Goal: Use online tool/utility: Utilize a website feature to perform a specific function

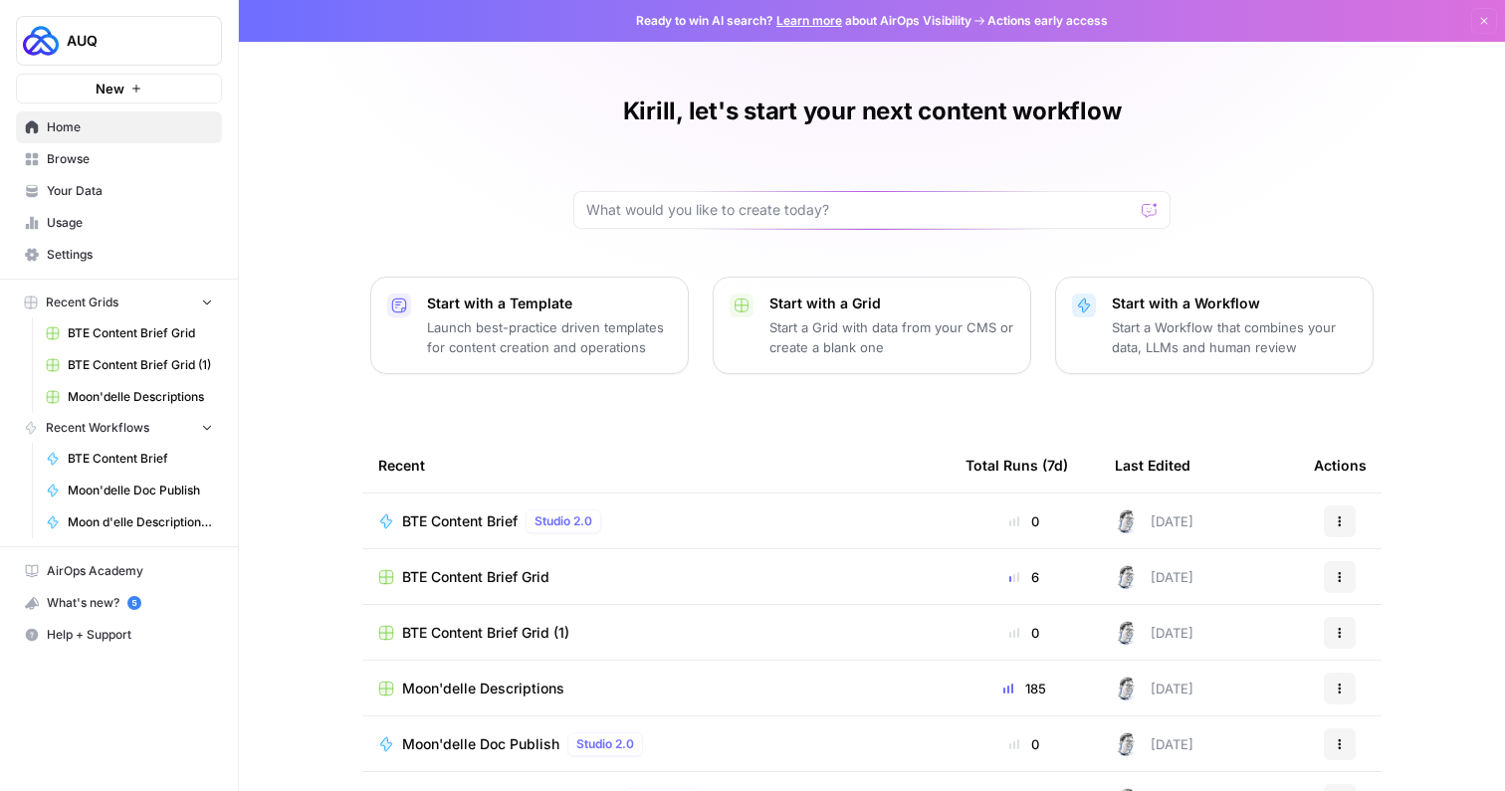
click at [65, 161] on span "Browse" at bounding box center [130, 159] width 166 height 18
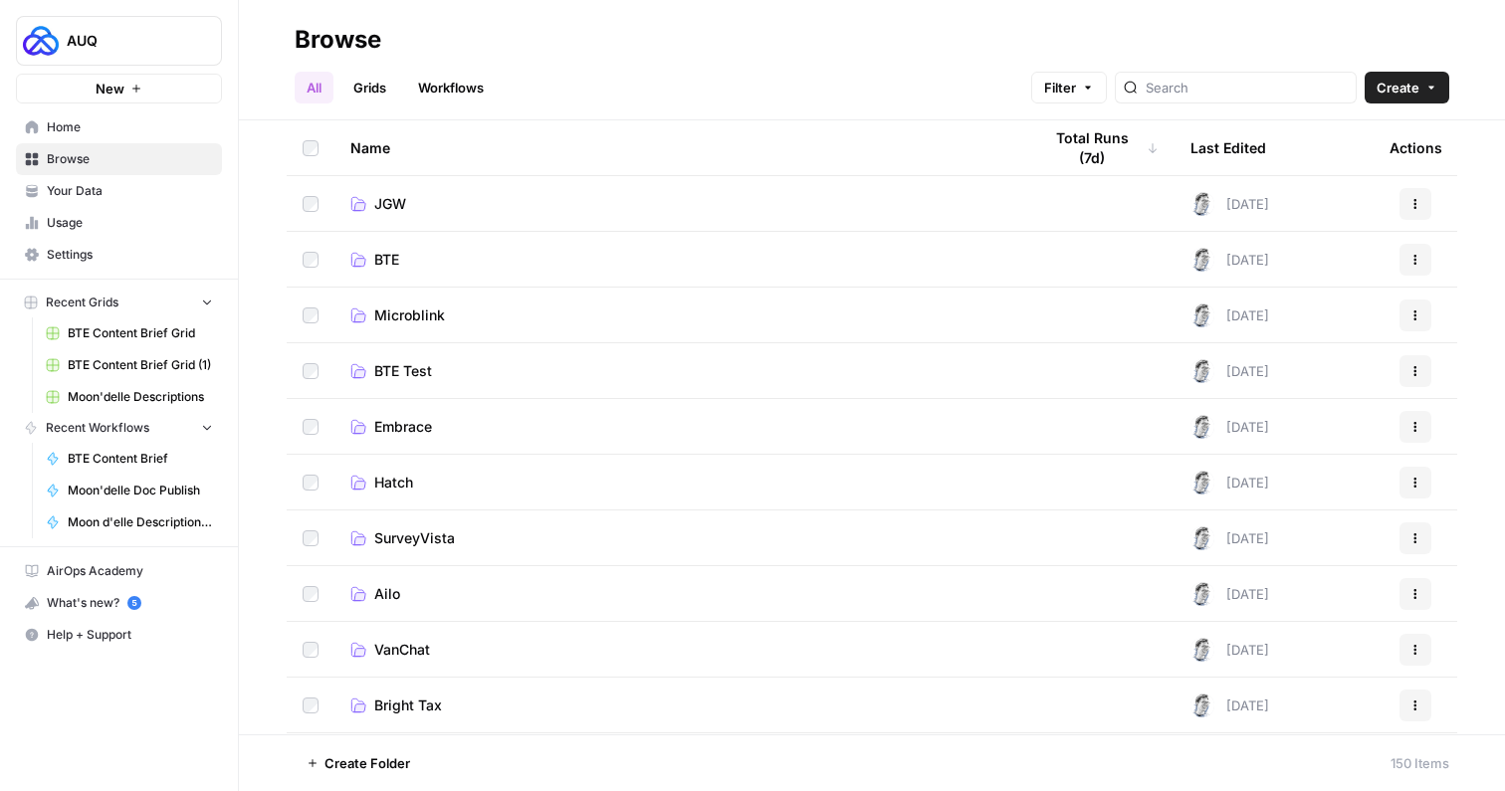
click at [389, 86] on link "Grids" at bounding box center [369, 88] width 57 height 32
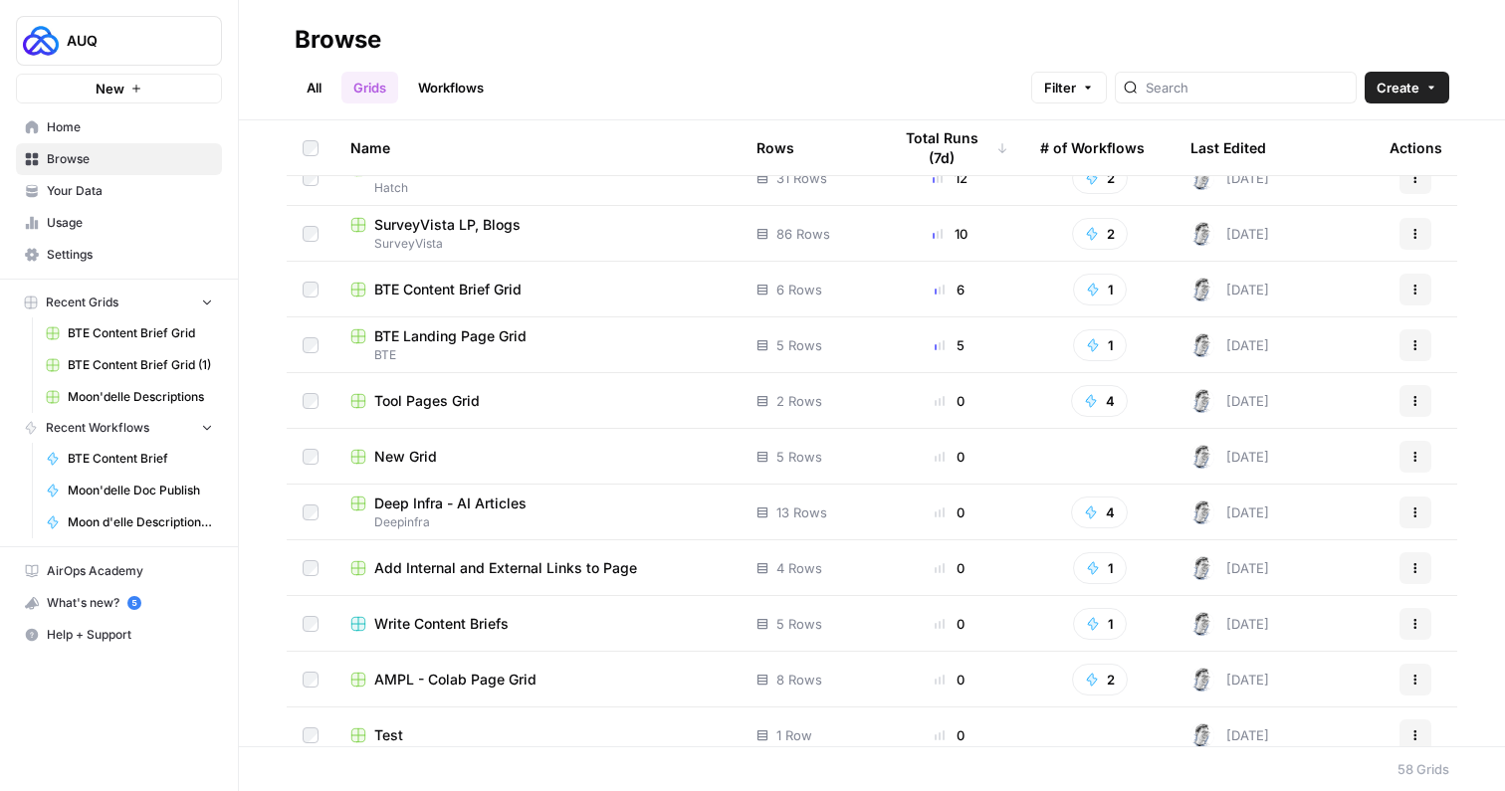
scroll to position [264, 0]
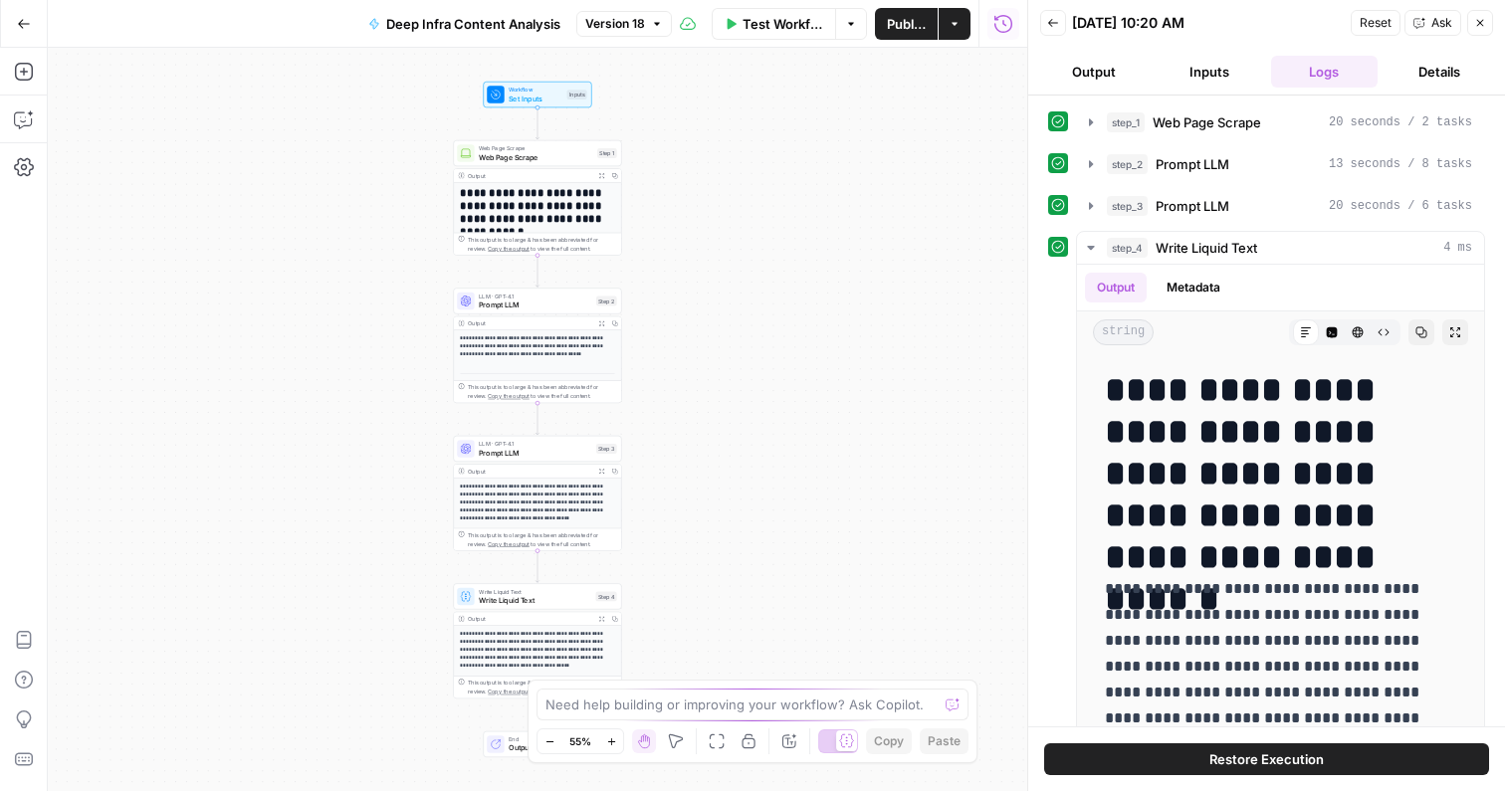
click at [526, 650] on p "**********" at bounding box center [537, 650] width 155 height 40
click at [542, 507] on p "**********" at bounding box center [537, 503] width 155 height 40
click at [552, 355] on p "**********" at bounding box center [537, 346] width 155 height 24
click at [1476, 31] on button "Close" at bounding box center [1480, 23] width 26 height 26
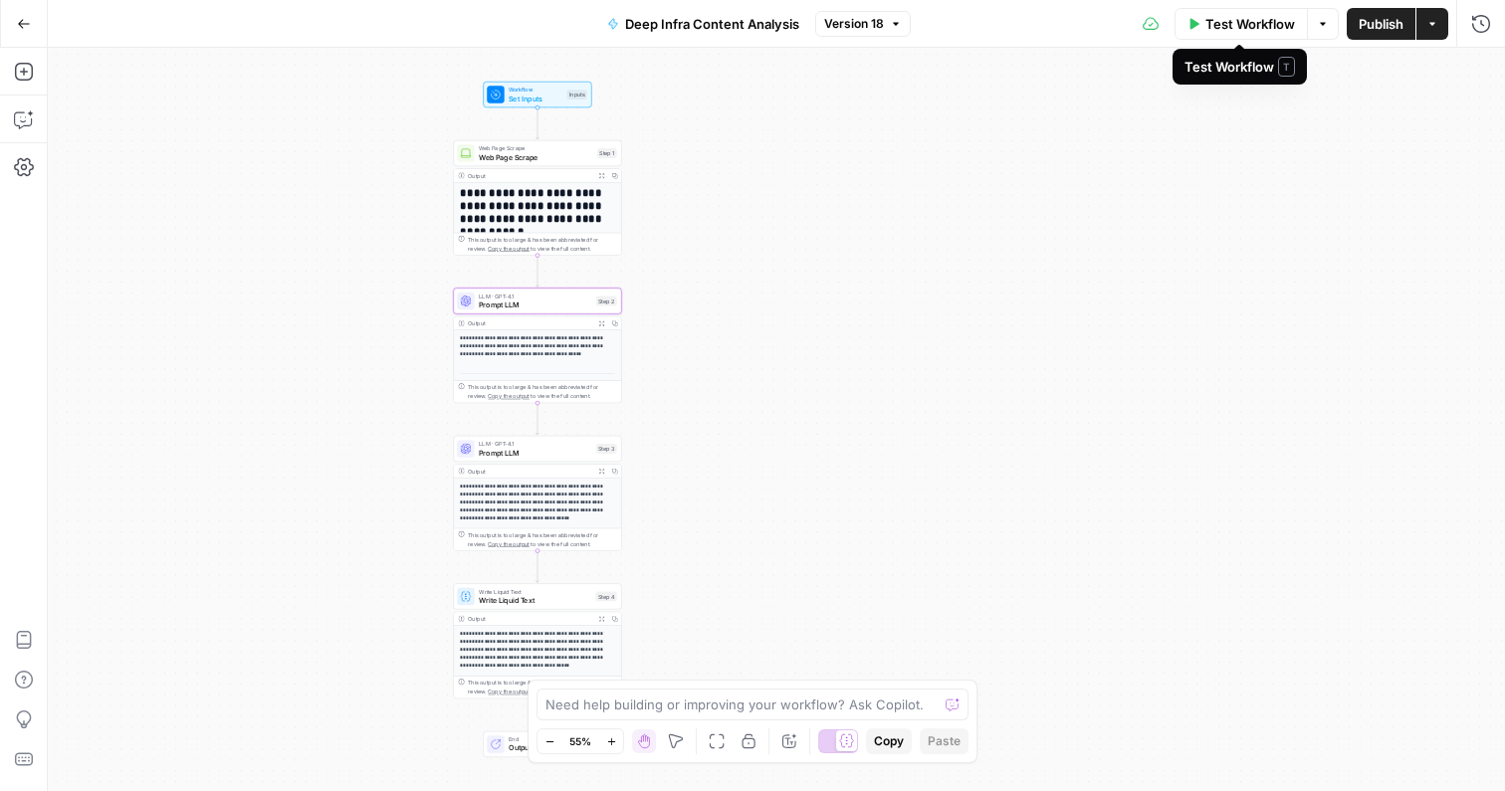
click at [1280, 27] on span "Test Workflow" at bounding box center [1250, 24] width 90 height 20
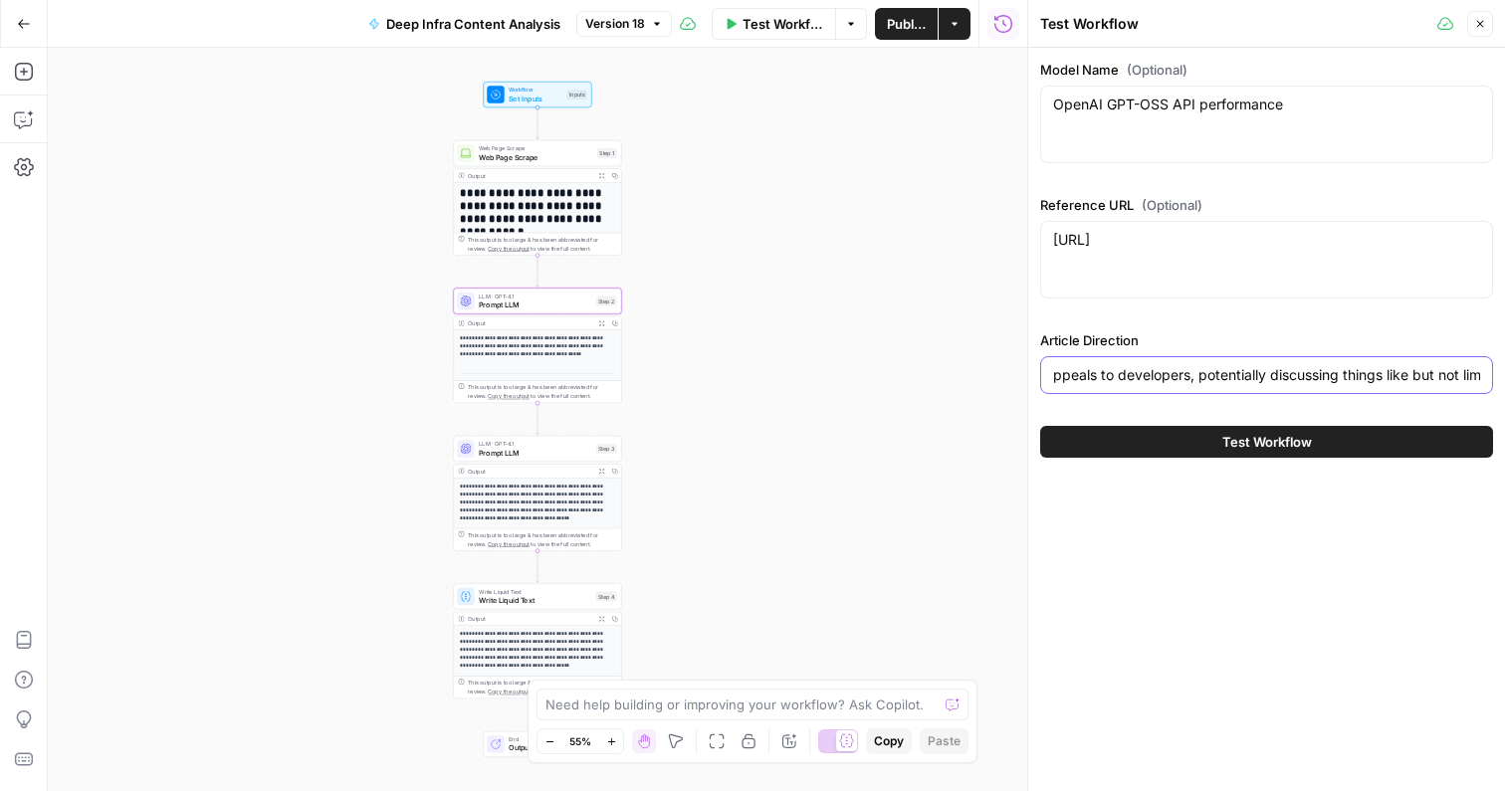
scroll to position [0, 2195]
drag, startPoint x: 1191, startPoint y: 378, endPoint x: 1450, endPoint y: 374, distance: 258.8
click at [1450, 374] on input "We need an article that focuses on summarizing benchmark results for models acr…" at bounding box center [1266, 375] width 427 height 20
click at [1218, 123] on div "OpenAI GPT-OSS API performance OpenAI GPT-OSS API performance" at bounding box center [1266, 125] width 453 height 78
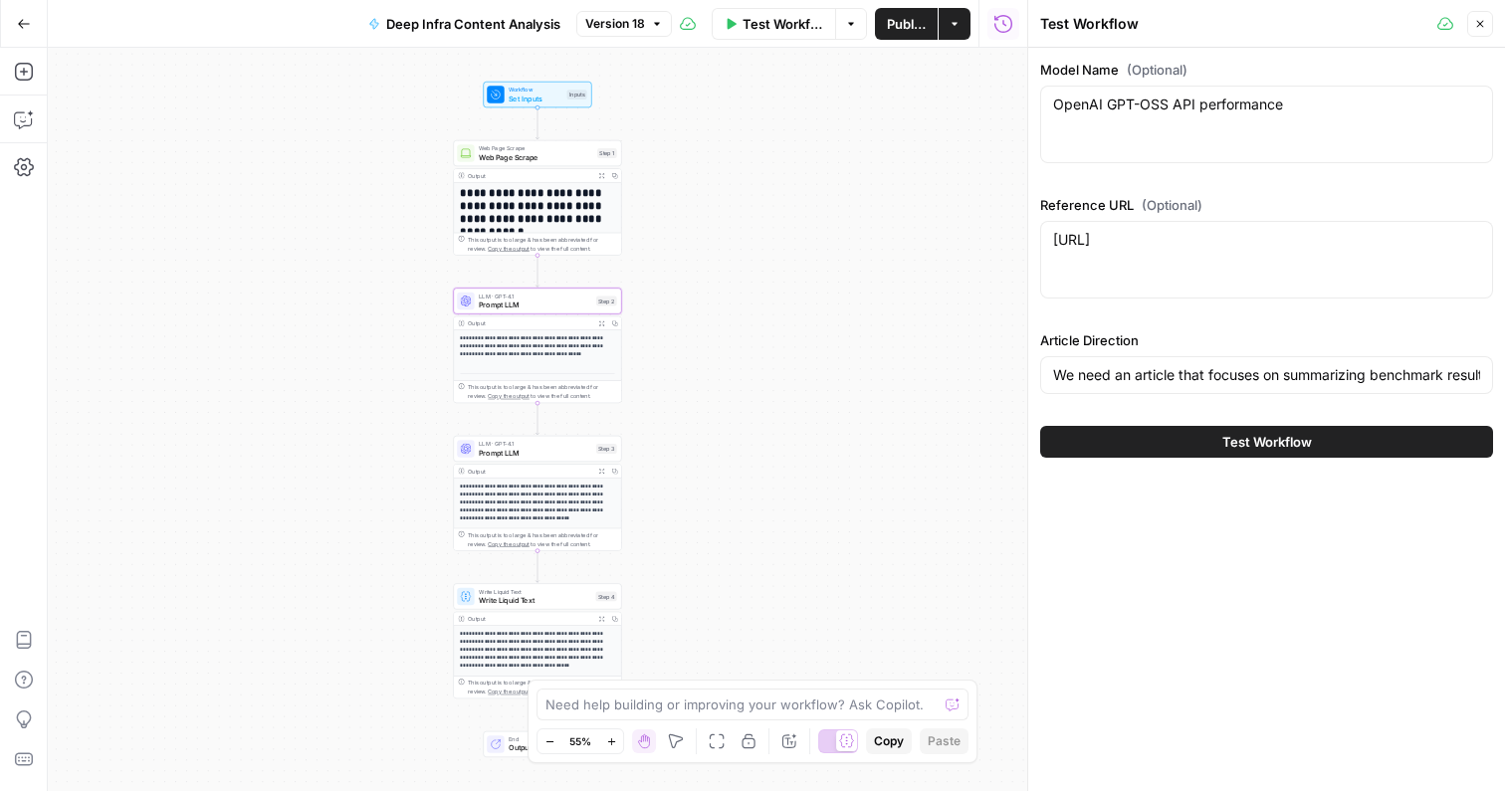
click at [1218, 123] on div "OpenAI GPT-OSS API performance OpenAI GPT-OSS API performance" at bounding box center [1266, 125] width 453 height 78
click at [1226, 106] on textarea "OpenAI GPT-OSS API performance" at bounding box center [1266, 105] width 427 height 20
paste textarea "Claude API vs Llama API latency"
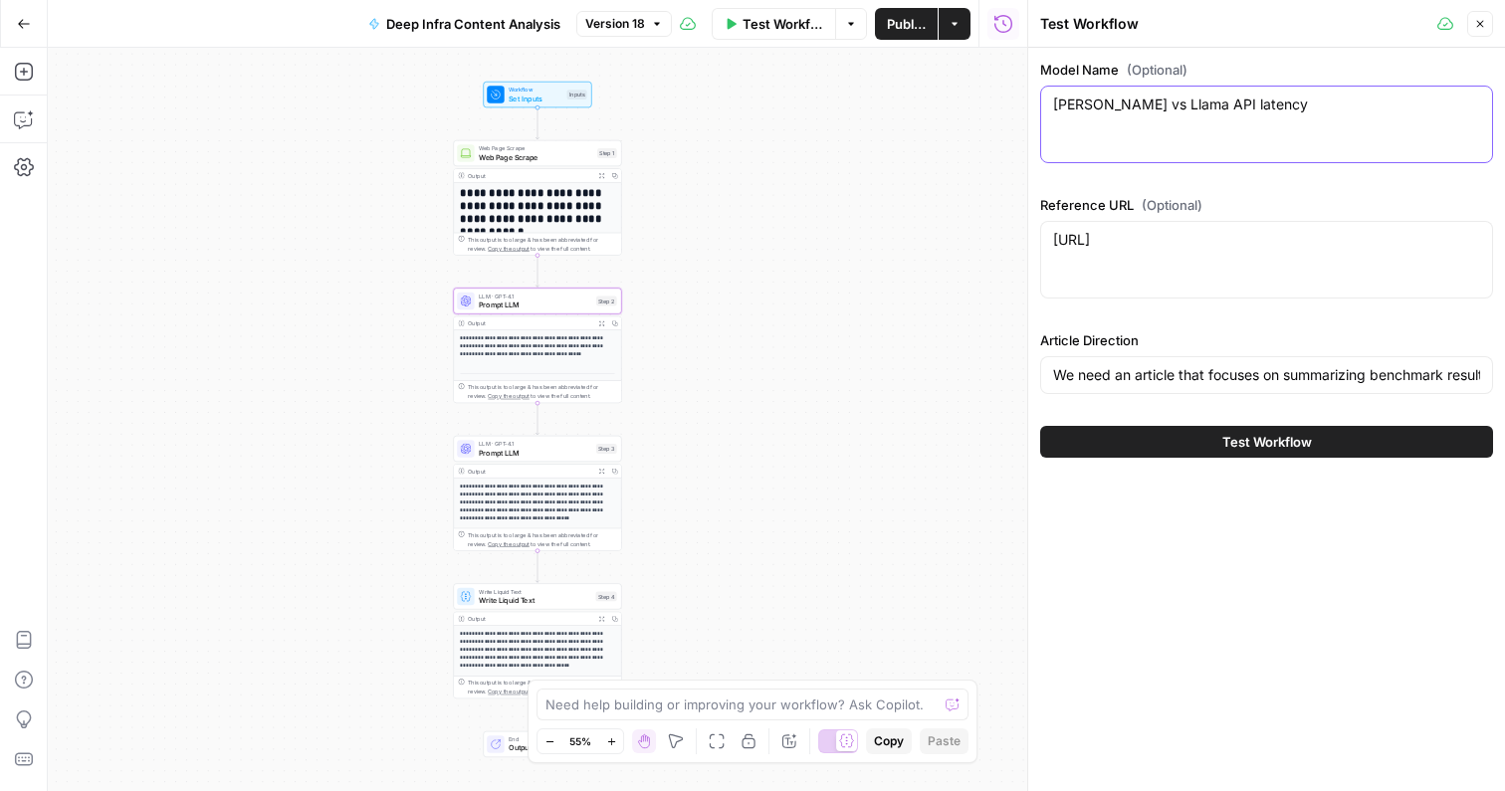
type textarea "Claude API vs Llama API latency"
click at [1184, 253] on div "https://artificialanalysis.ai/models/gpt-oss-120b https://artificialanalysis.ai…" at bounding box center [1266, 260] width 453 height 78
paste textarea "https://artificialanalysis.ai/models/comparisons/claude-3-7-sonnet-vs-llama-3-3…"
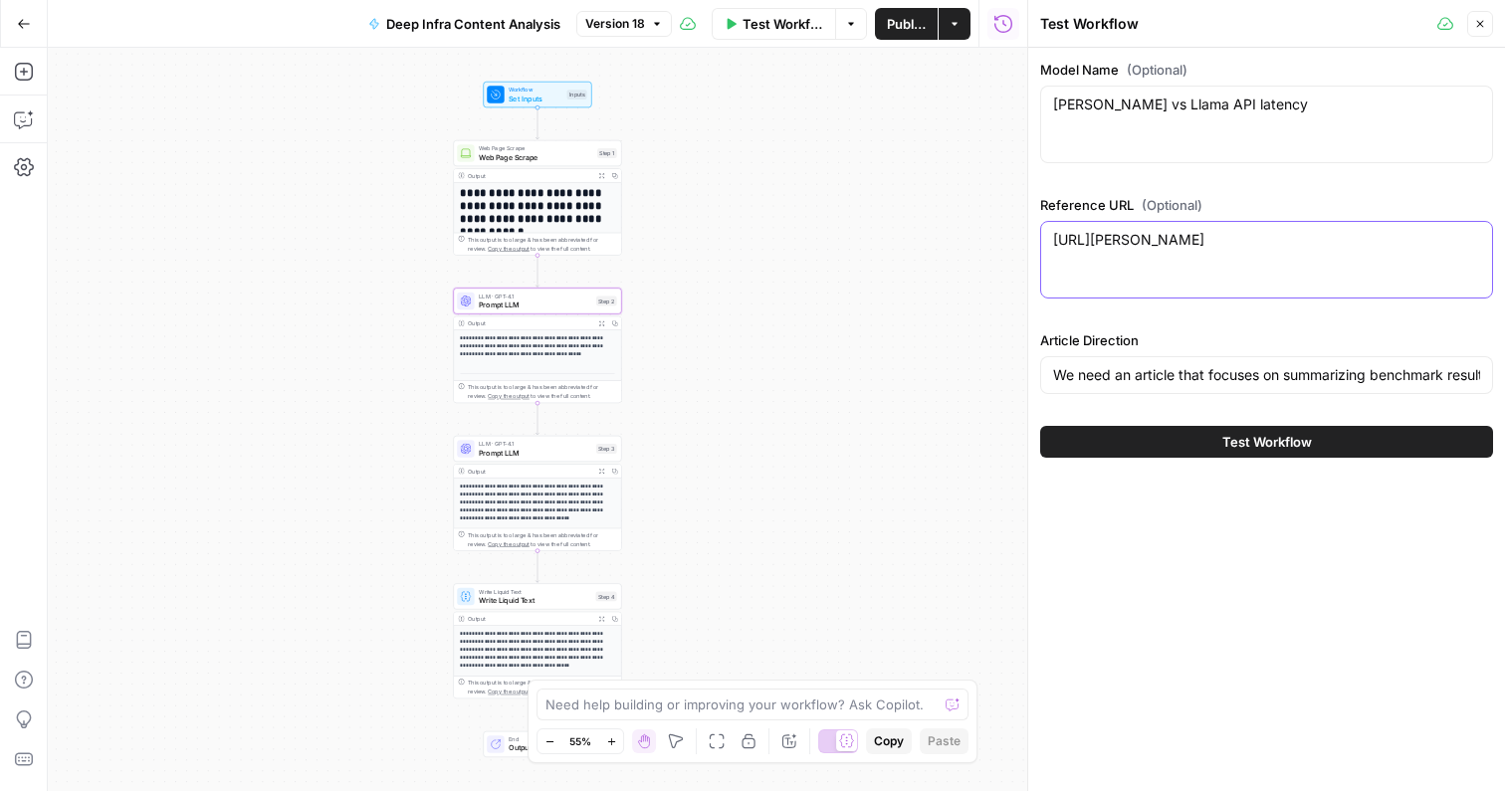
click at [1199, 237] on textarea "https://artificialanalysis.ai/models/comparisons/claude-3-7-sonnet-vs-llama-3-3…" at bounding box center [1266, 240] width 427 height 20
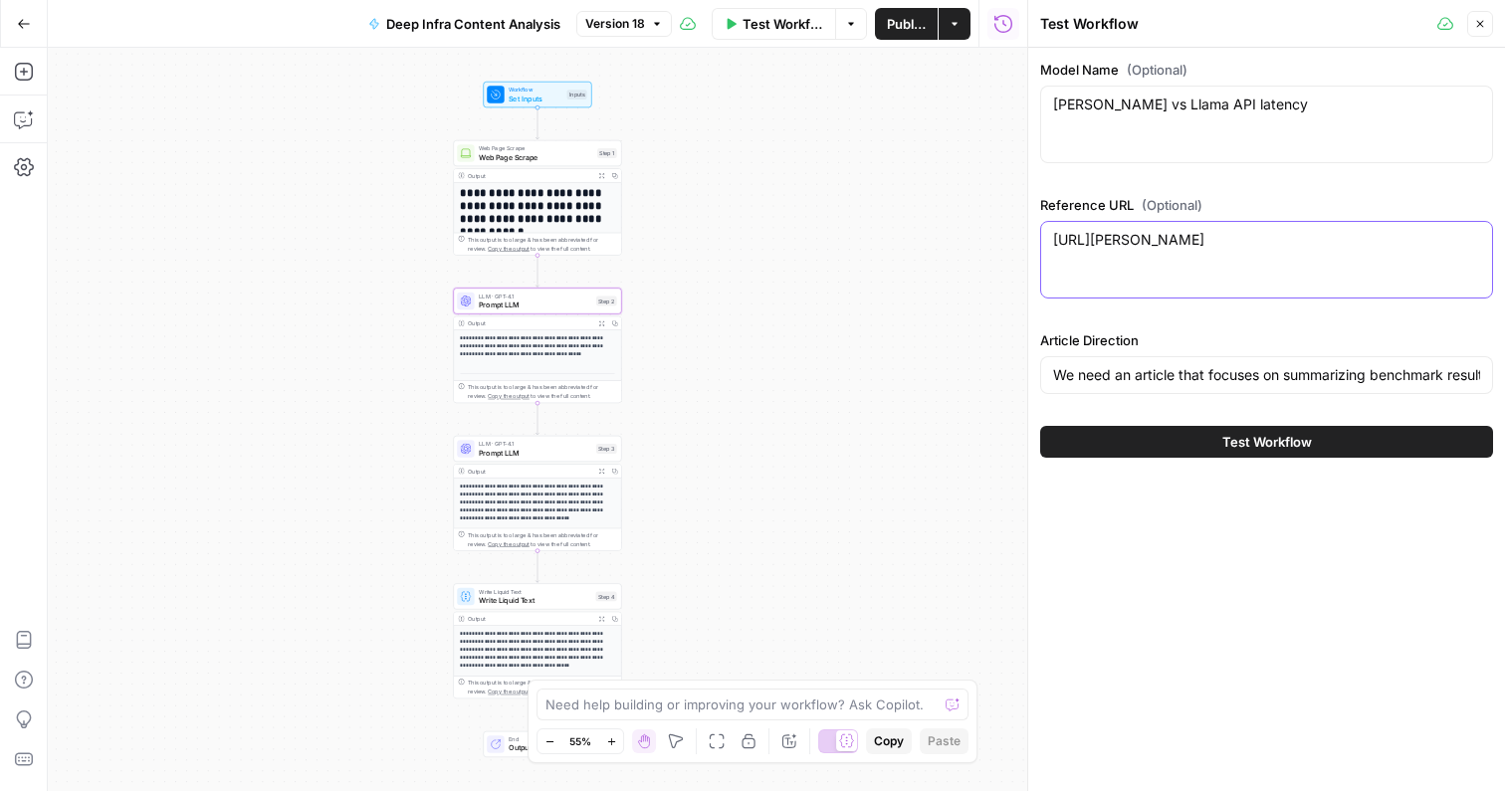
click at [1199, 237] on textarea "https://artificialanalysis.ai/models/comparisons/claude-3-7-sonnet-vs-llama-3-3…" at bounding box center [1266, 240] width 427 height 20
paste textarea
type textarea "https://artificialanalysis.ai/models/comparisons/claude-3-7-sonnet-vs-llama-3-3…"
drag, startPoint x: 1214, startPoint y: 363, endPoint x: 1404, endPoint y: 357, distance: 189.2
click at [1404, 357] on div "We need an article that focuses on summarizing benchmark results for models acr…" at bounding box center [1266, 375] width 453 height 38
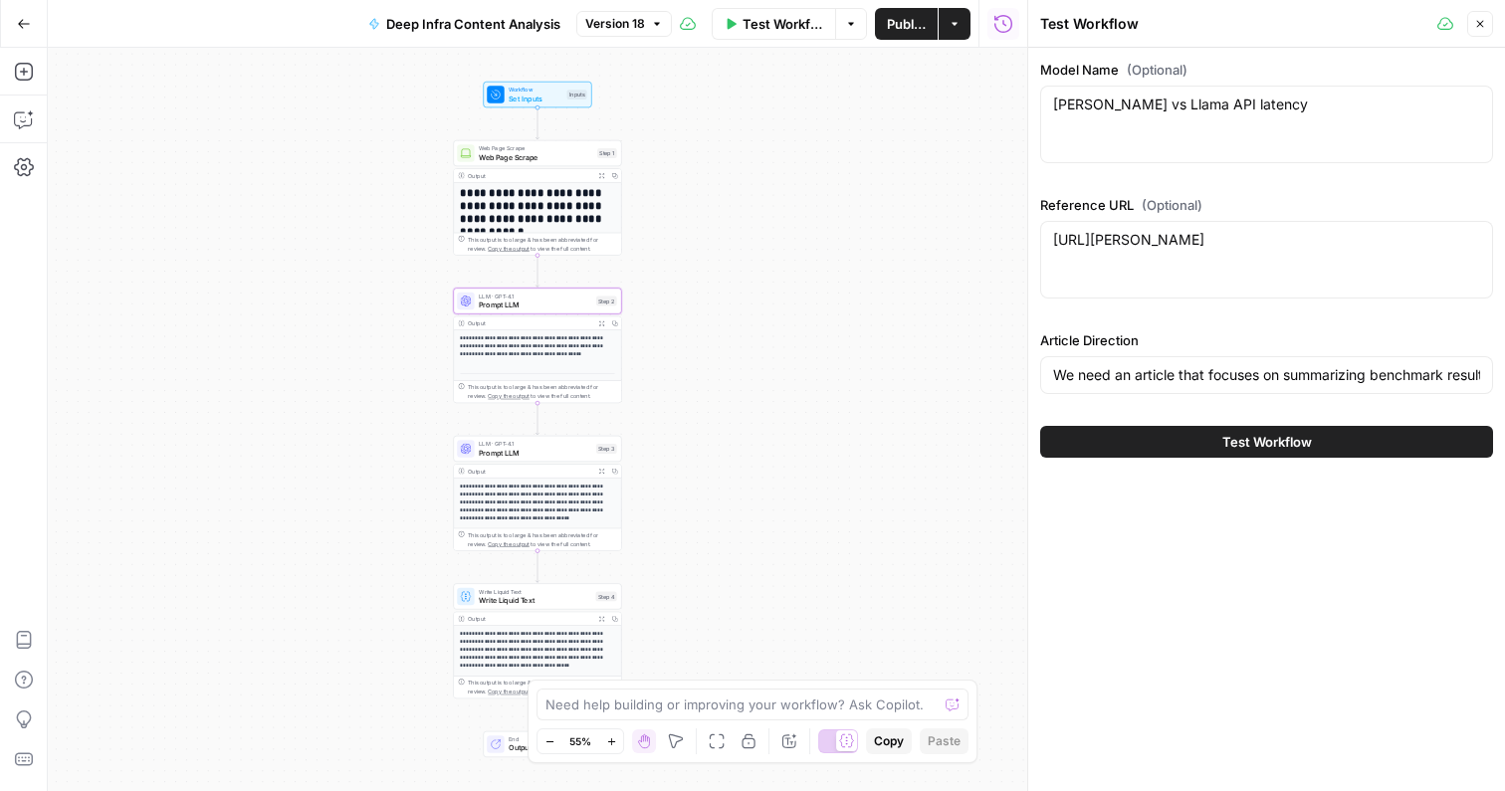
click at [1404, 357] on div "We need an article that focuses on summarizing benchmark results for models acr…" at bounding box center [1266, 375] width 453 height 38
click at [1205, 356] on div "We need an article that focuses on summarizing benchmark results for models acr…" at bounding box center [1266, 375] width 453 height 38
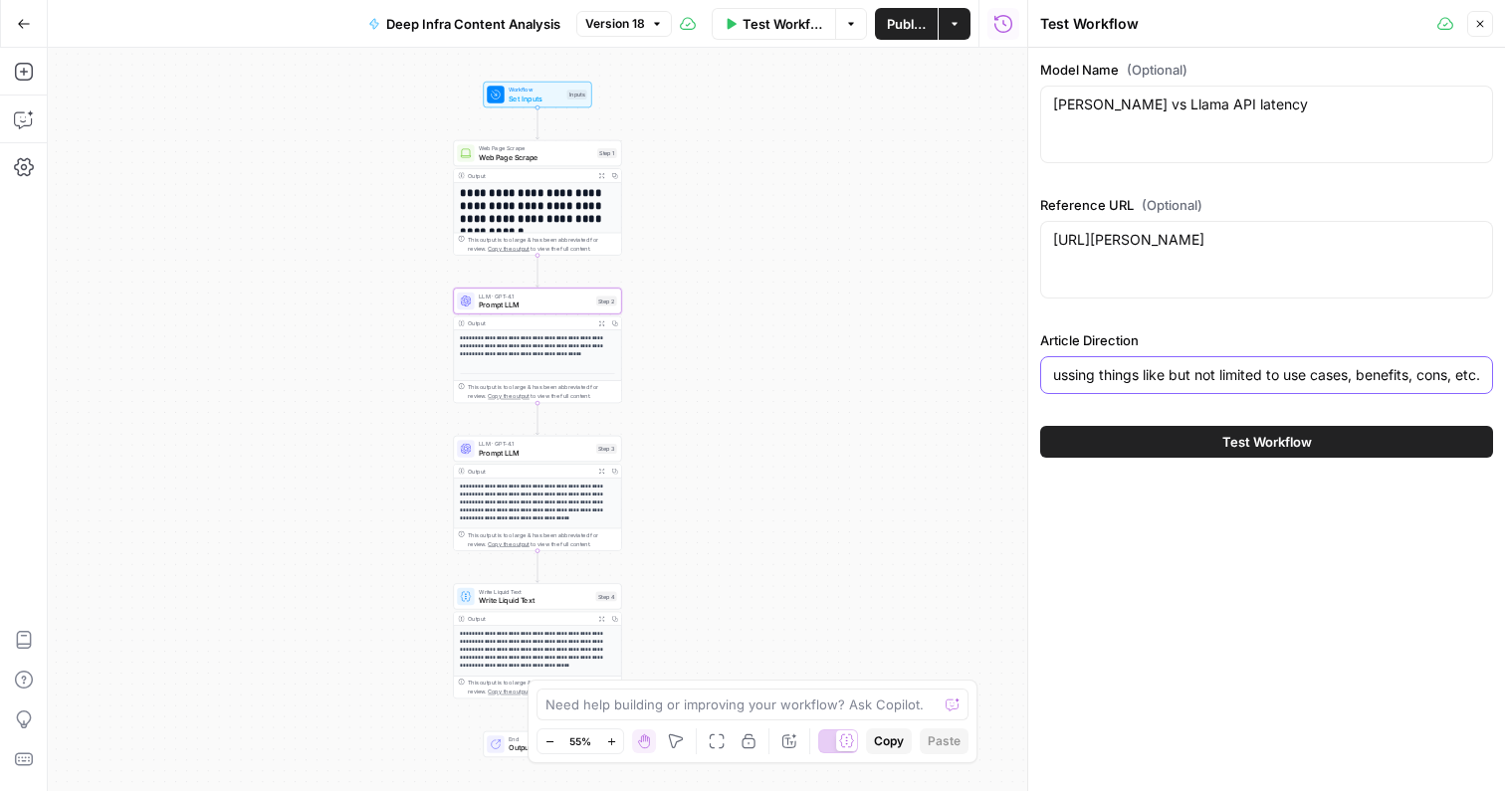
click at [1203, 367] on input "We need an article that focuses on summarizing benchmark results for models acr…" at bounding box center [1266, 375] width 427 height 20
paste input "Compare AI models based on performance, scalability, and use cases. Performance…"
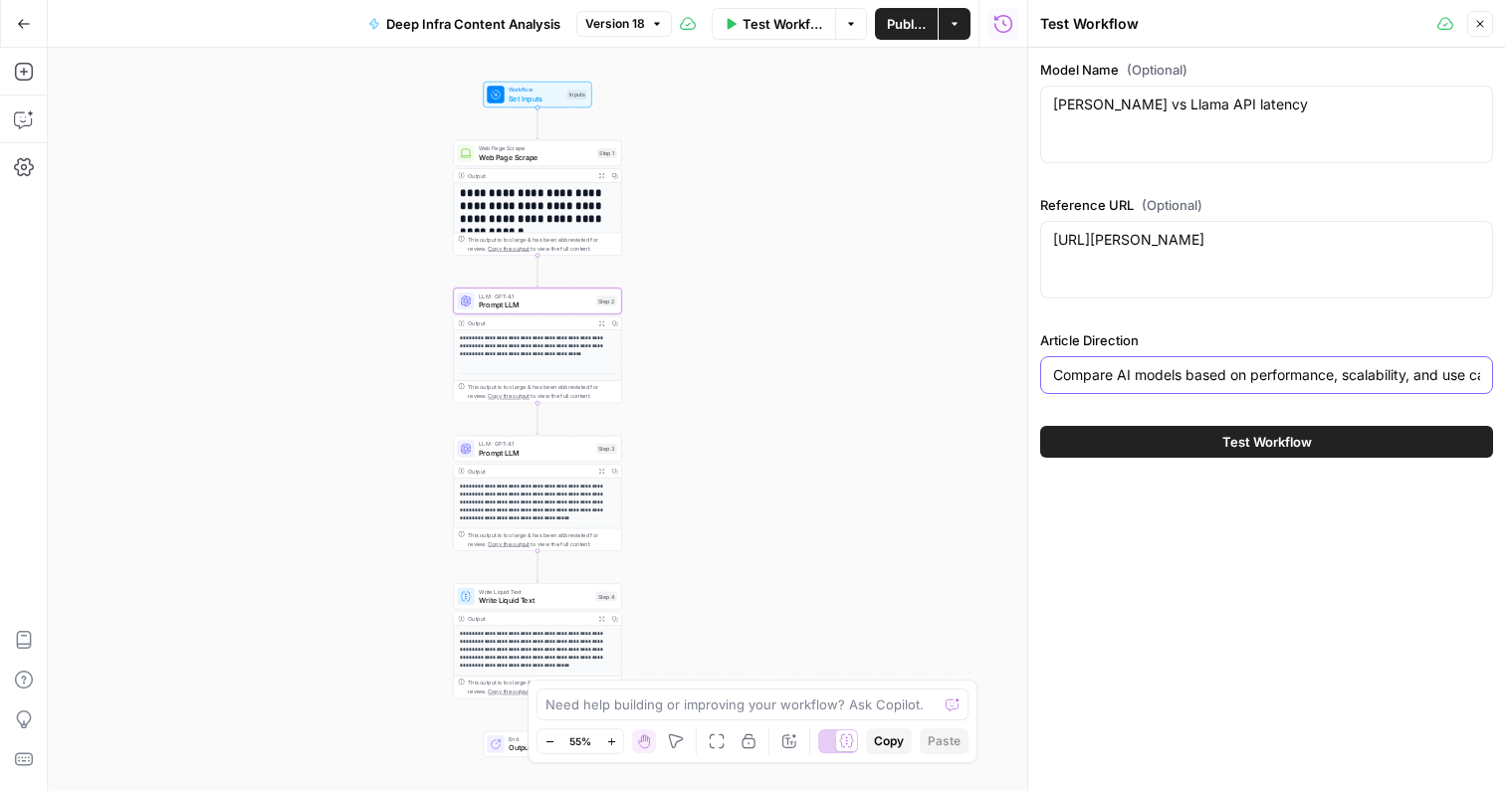
drag, startPoint x: 1203, startPoint y: 367, endPoint x: 1023, endPoint y: 387, distance: 181.3
click at [1027, 387] on div "Test Workflow Close Model Name (Optional) Claude API vs Llama API latency Claud…" at bounding box center [1266, 395] width 478 height 791
click at [1127, 380] on input "Compare AI models based on performance, scalability, and use cases. Performance…" at bounding box center [1266, 375] width 427 height 20
drag, startPoint x: 1127, startPoint y: 380, endPoint x: 1486, endPoint y: 385, distance: 359.4
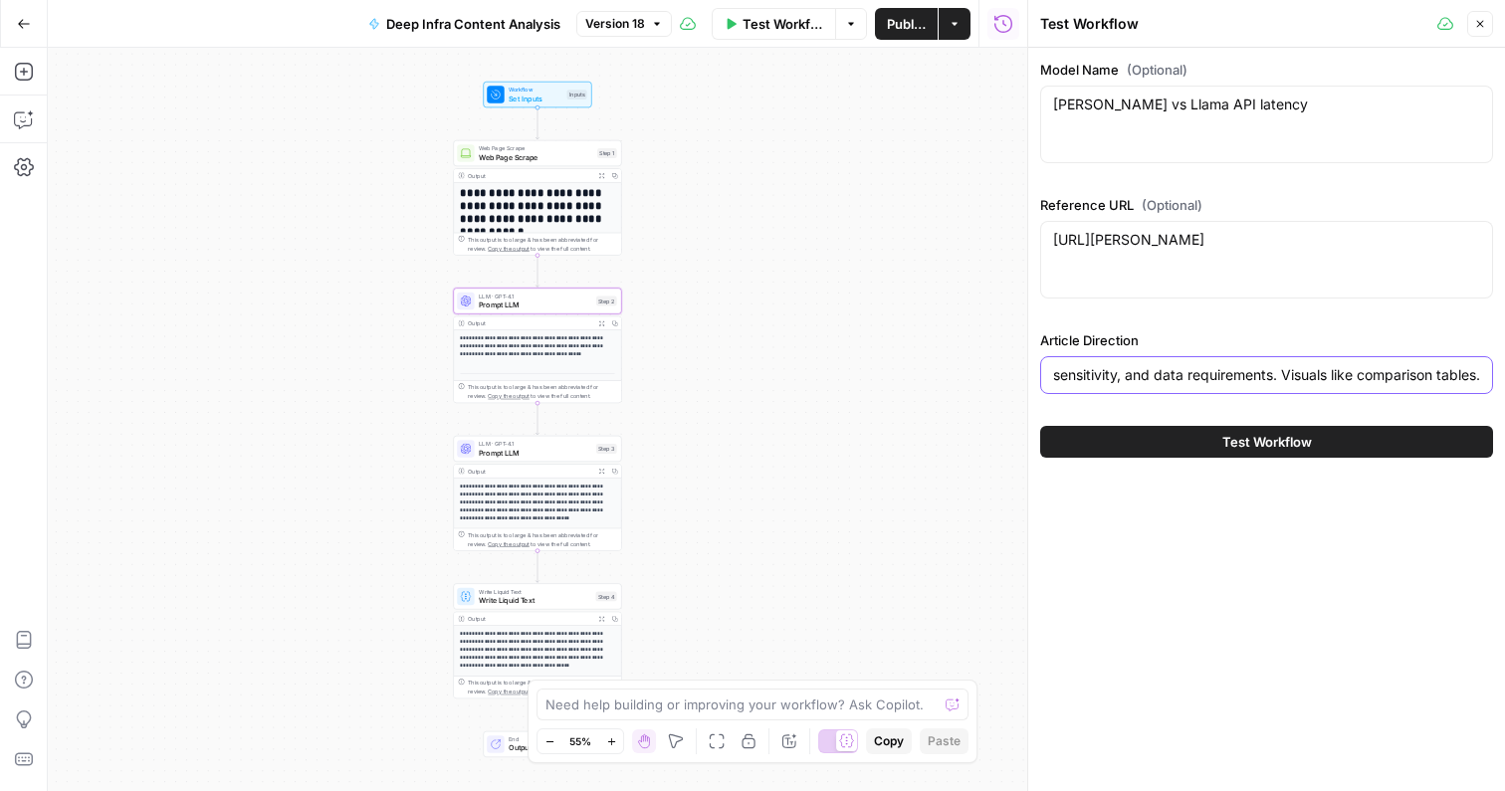
click at [1486, 385] on div "Compare AI models based on performance, scalability, and use cases. Performance…" at bounding box center [1266, 375] width 453 height 38
type input "Compare AI models based on performance, scalability, and use cases. Performance…"
click at [1400, 406] on div "Model Name (Optional) Claude API vs Llama API latency Claude API vs Llama API l…" at bounding box center [1266, 259] width 477 height 422
click at [568, 209] on h1 "**********" at bounding box center [537, 213] width 155 height 52
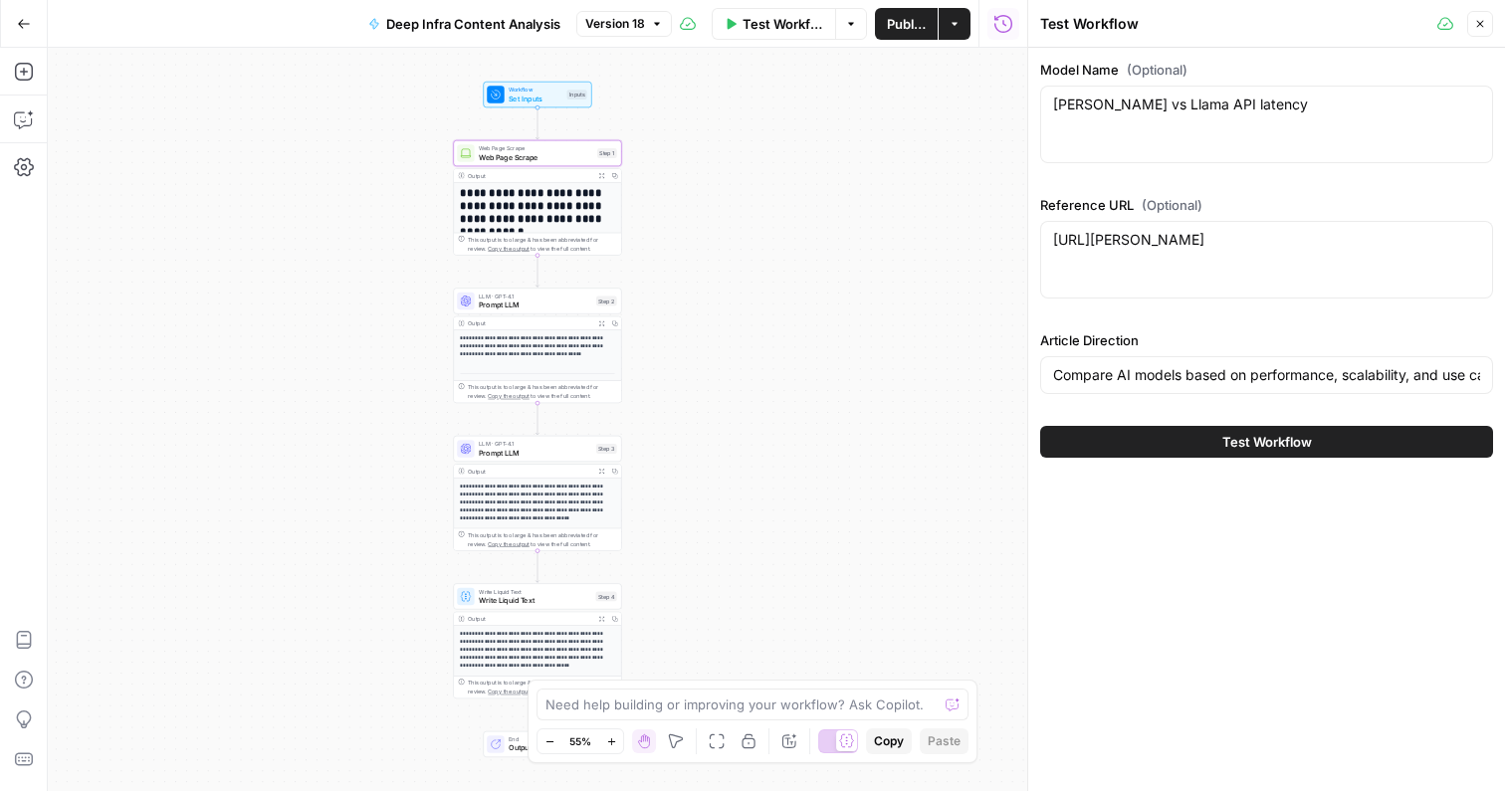
click at [559, 307] on span "Prompt LLM" at bounding box center [535, 305] width 113 height 11
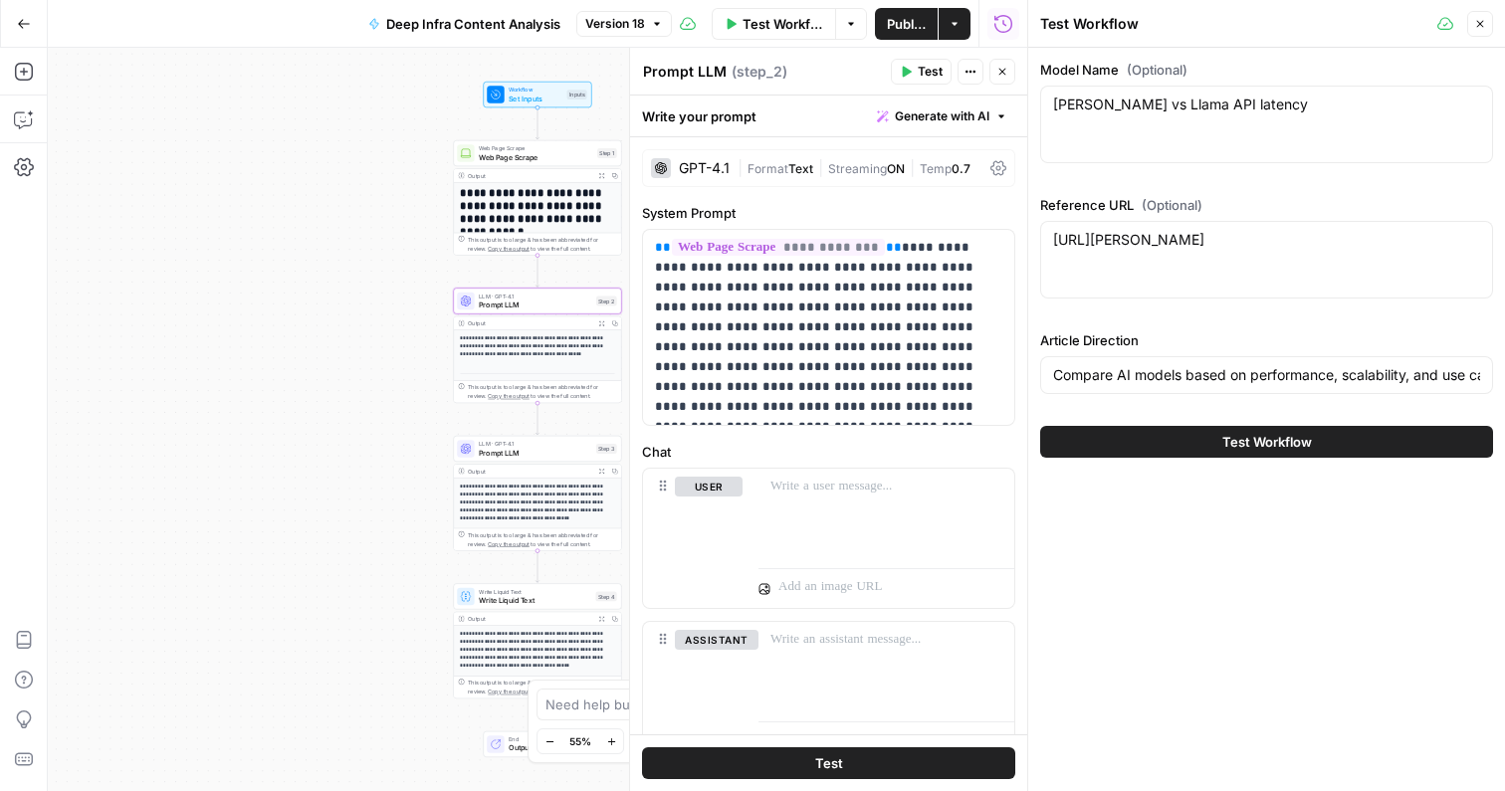
click at [593, 490] on p "**********" at bounding box center [537, 503] width 155 height 40
click at [589, 494] on p "**********" at bounding box center [537, 503] width 155 height 40
click at [580, 488] on p "**********" at bounding box center [537, 503] width 155 height 40
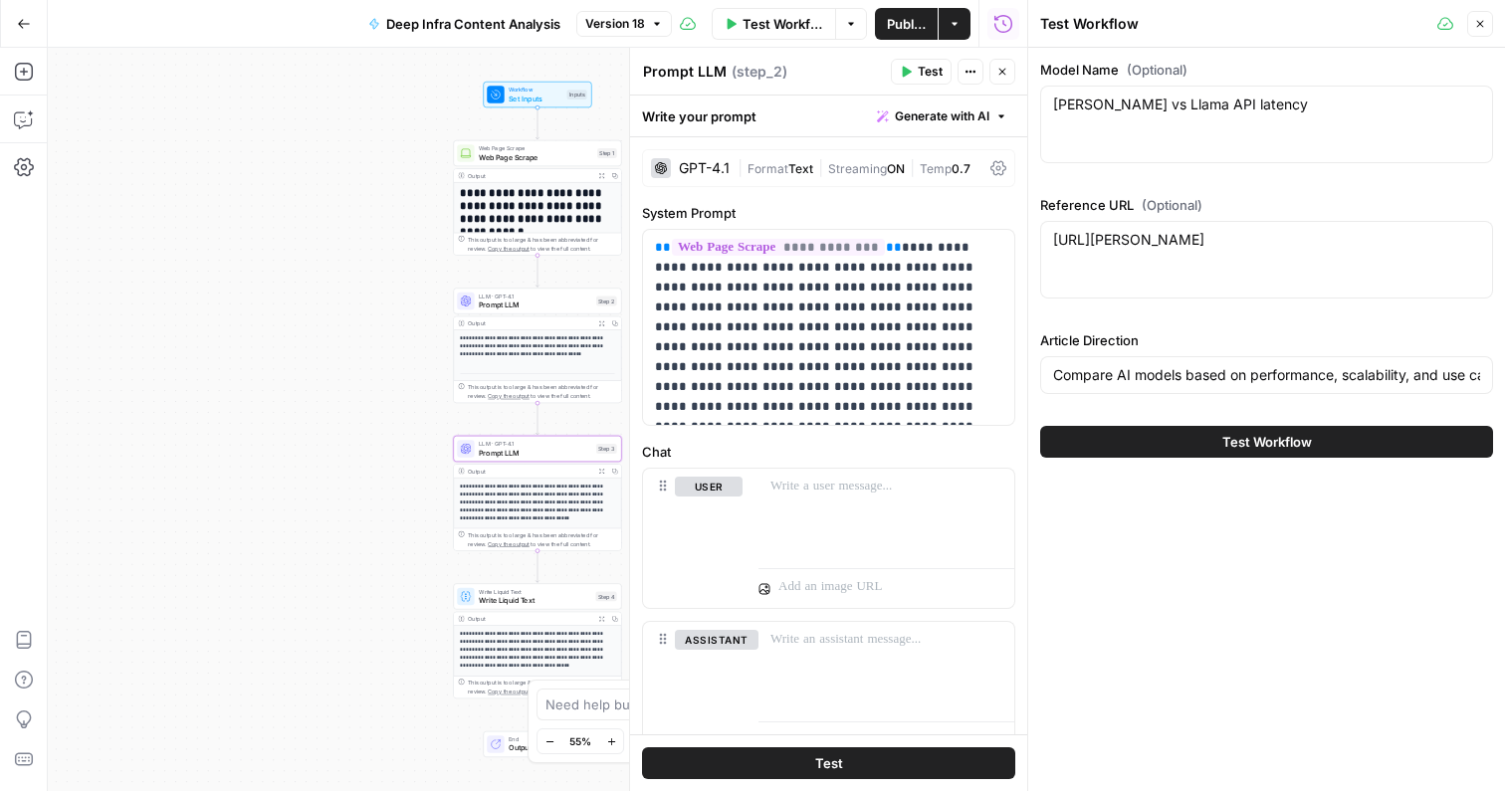
click at [565, 448] on span "Prompt LLM" at bounding box center [535, 452] width 113 height 11
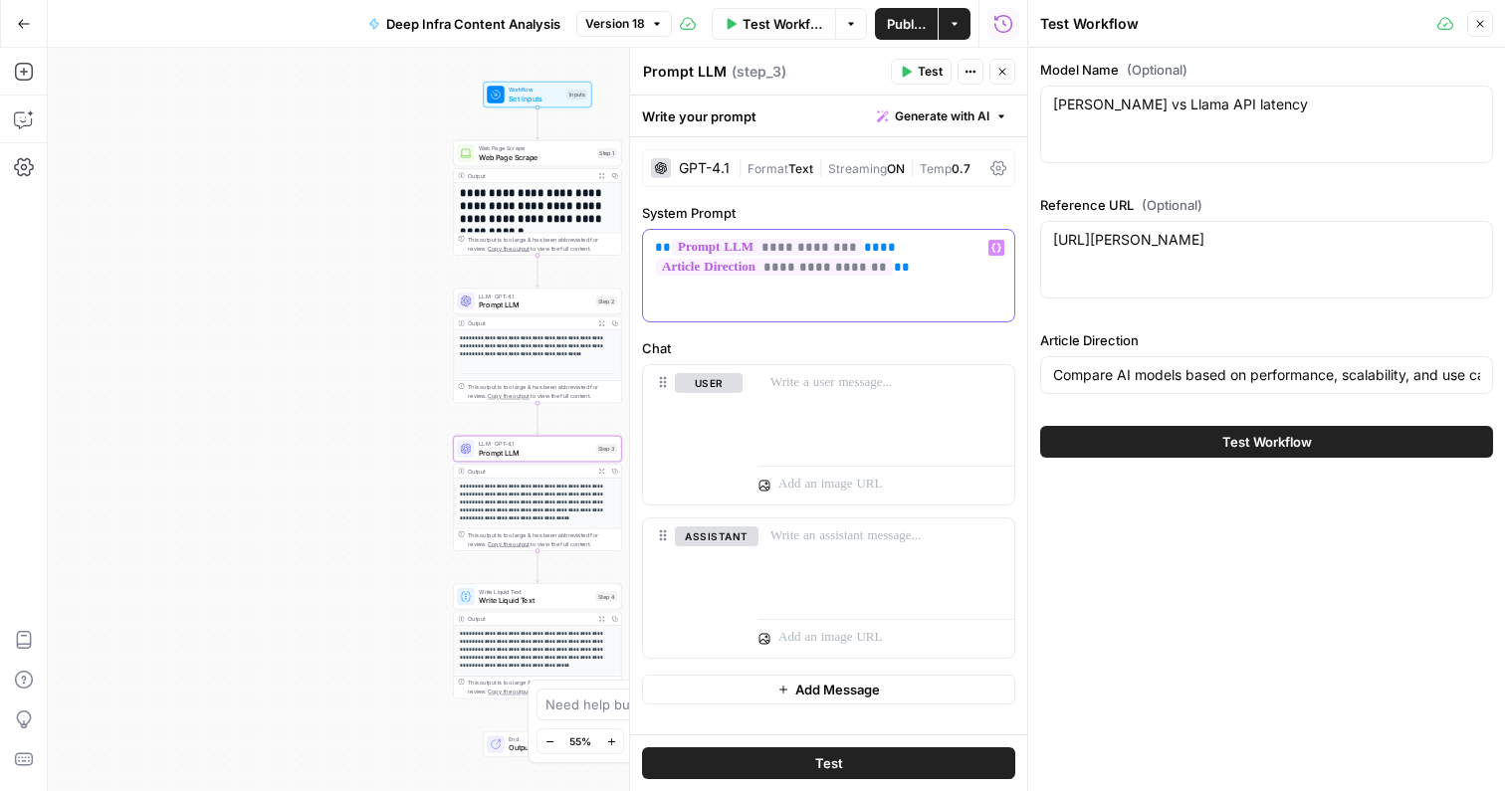
click at [951, 266] on p "**********" at bounding box center [828, 258] width 347 height 40
click at [885, 285] on p "**********" at bounding box center [828, 268] width 347 height 60
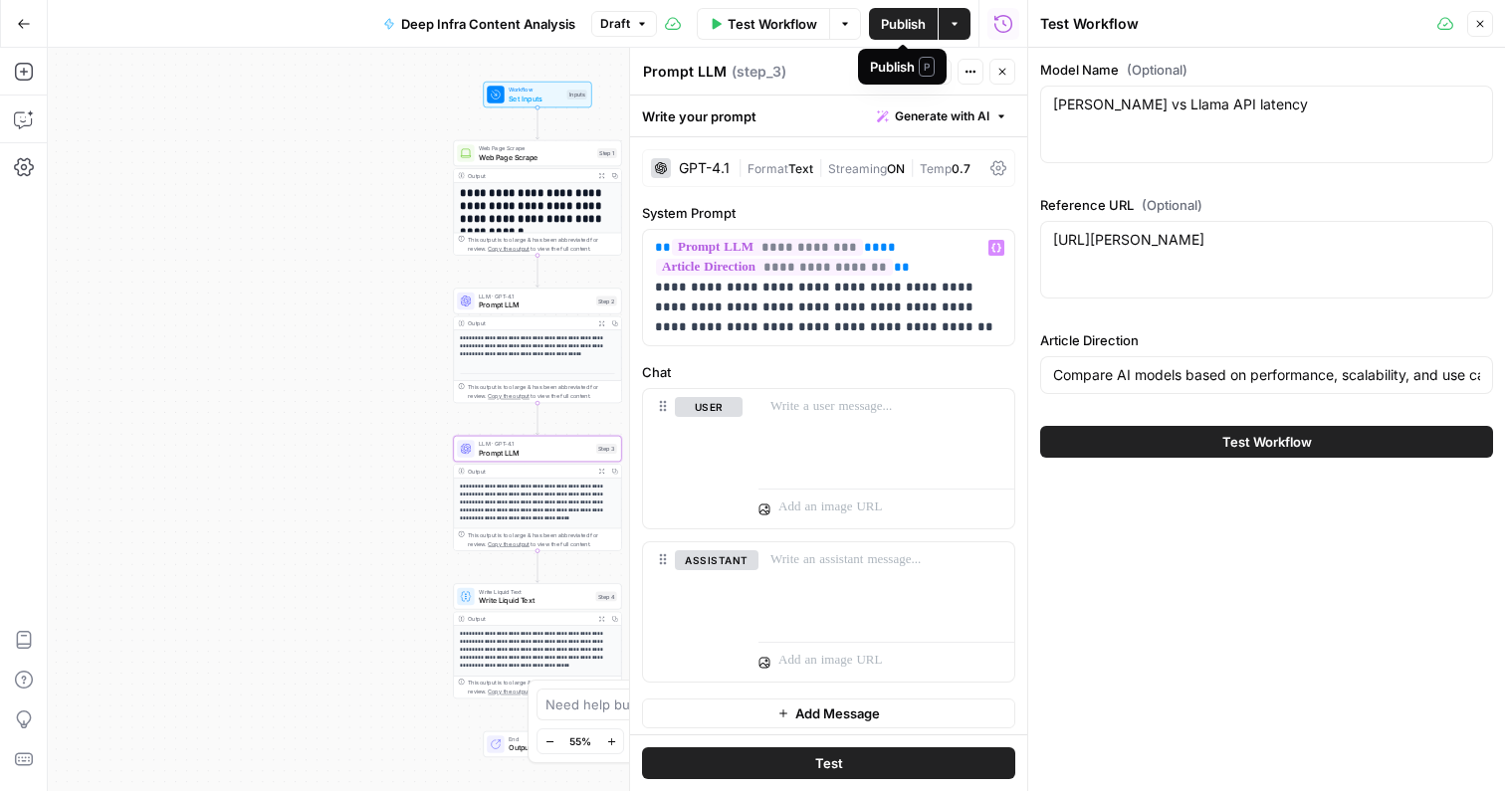
click at [891, 30] on span "Publish" at bounding box center [903, 24] width 45 height 20
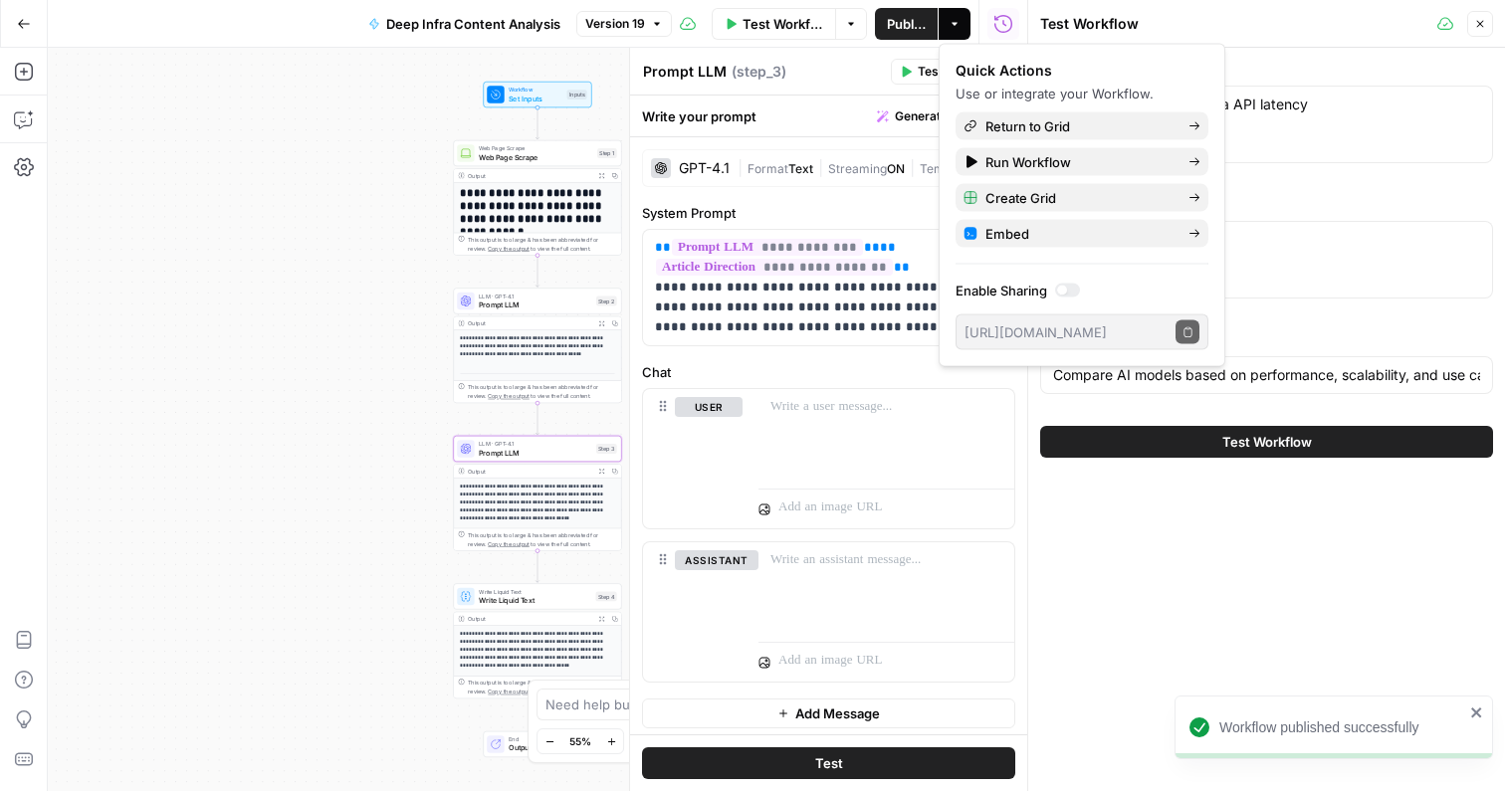
click at [369, 315] on div "**********" at bounding box center [537, 420] width 979 height 744
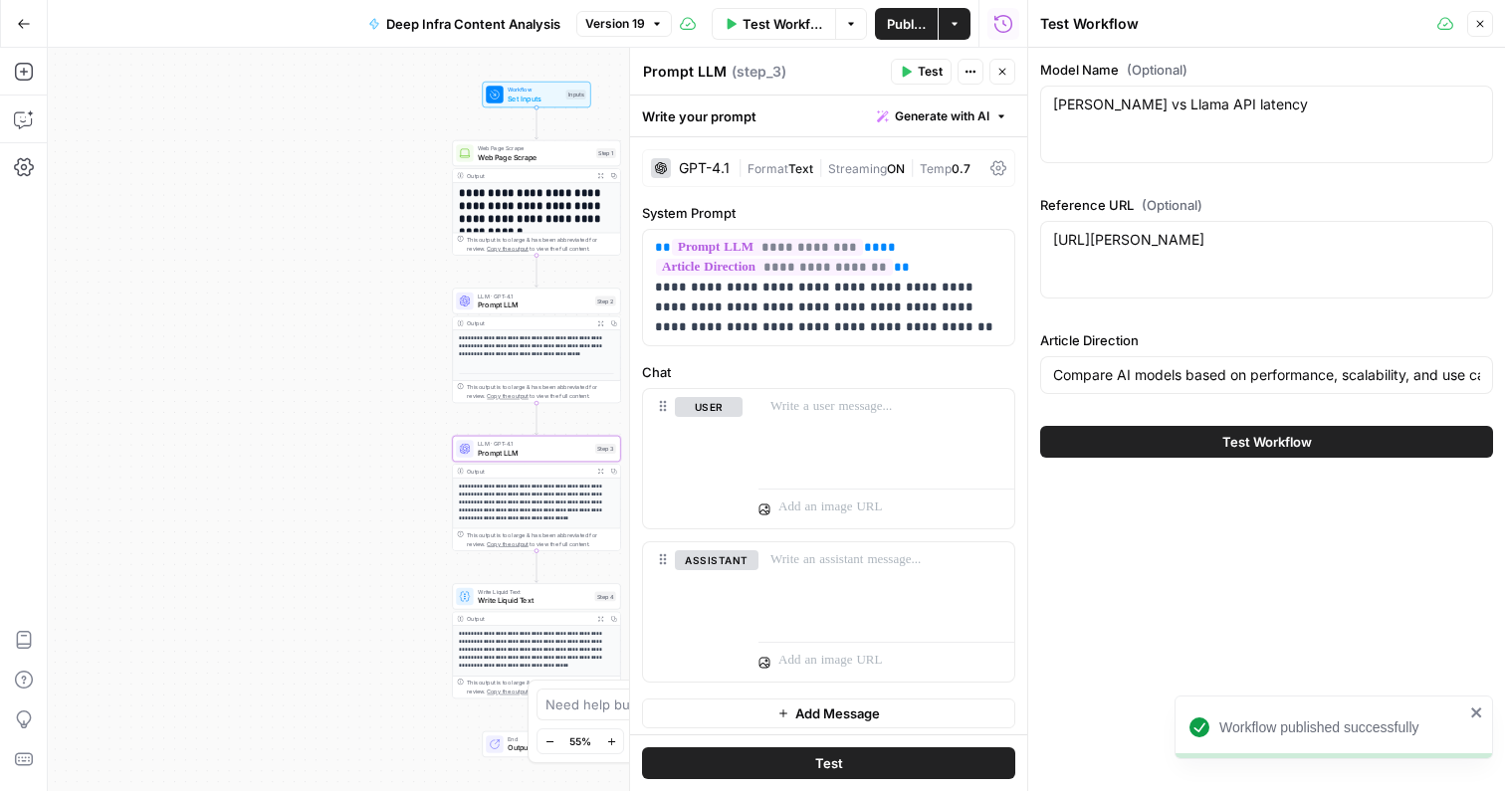
click at [1006, 70] on icon "button" at bounding box center [1002, 72] width 12 height 12
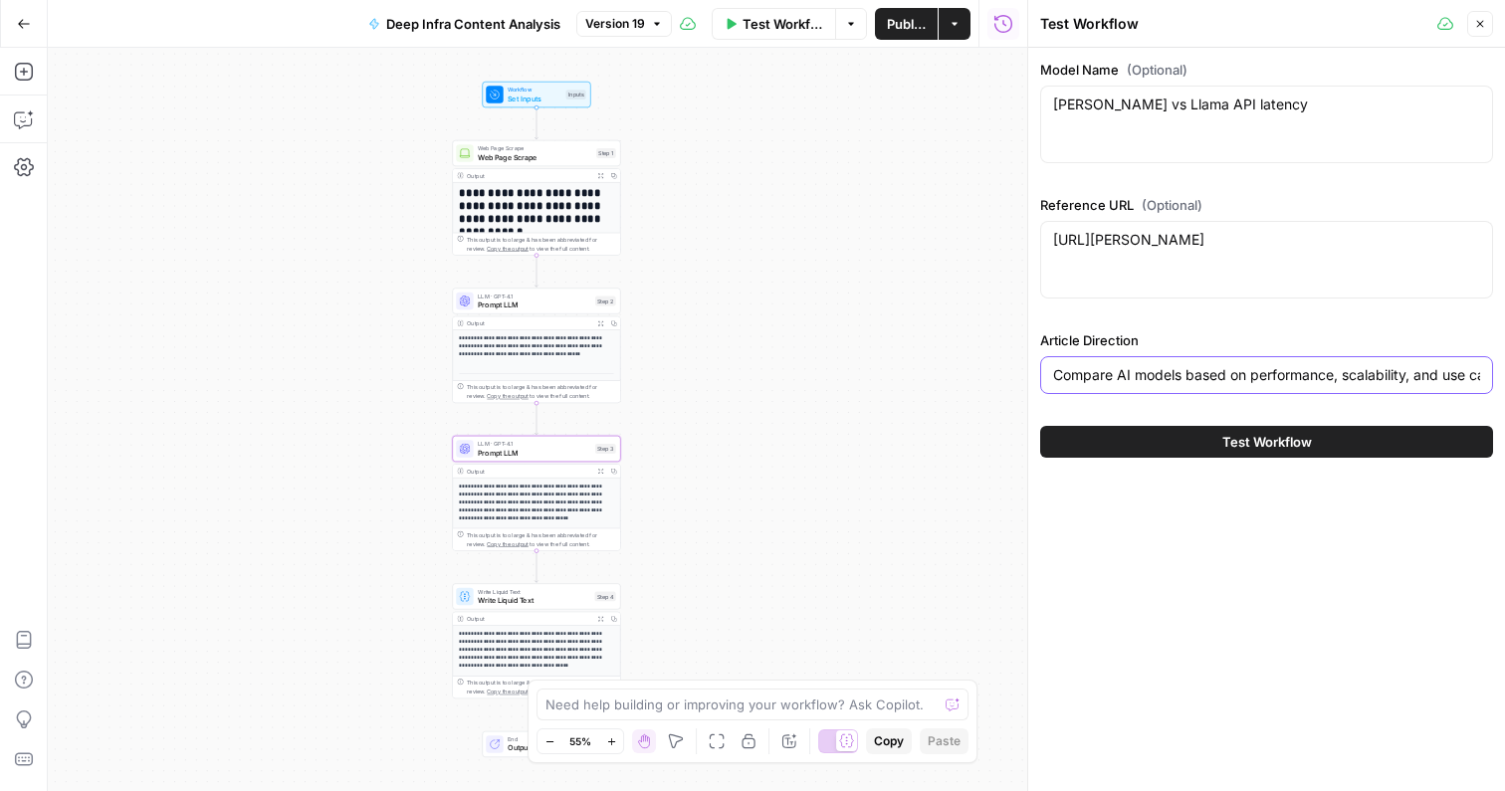
drag, startPoint x: 1191, startPoint y: 374, endPoint x: 1259, endPoint y: 373, distance: 67.7
click at [1260, 373] on input "Compare AI models based on performance, scalability, and use cases. Performance…" at bounding box center [1266, 375] width 427 height 20
click at [1146, 374] on input "Compare AI models based on performance, scalability, and use cases. Performance…" at bounding box center [1266, 375] width 427 height 20
click at [1129, 376] on input "Compare AI models based on performance, scalability, and use cases. Performance…" at bounding box center [1266, 375] width 427 height 20
click at [1284, 376] on input "Compare API models based on performance, scalability, and use cases. Performanc…" at bounding box center [1266, 375] width 427 height 20
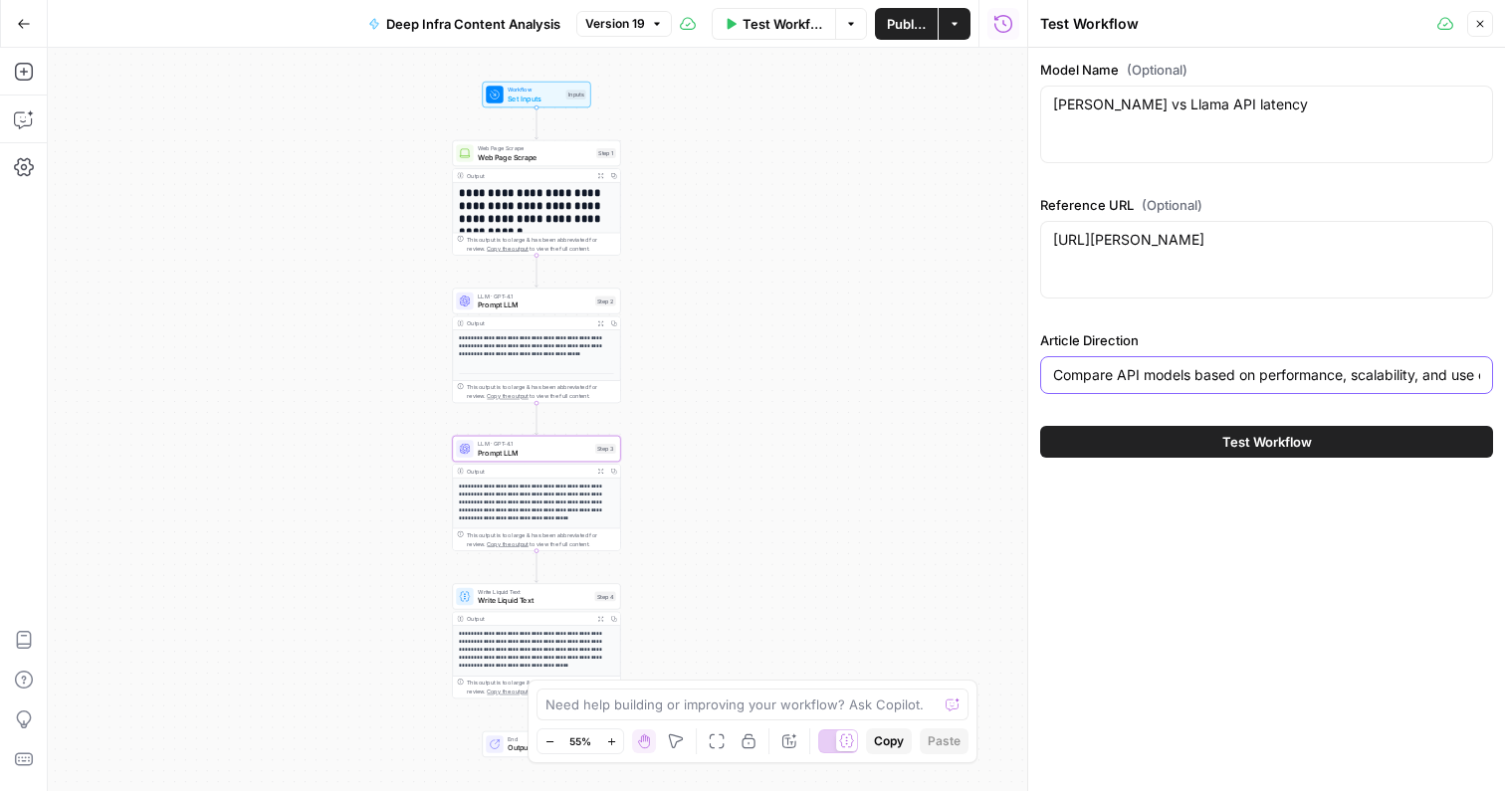
drag, startPoint x: 1284, startPoint y: 376, endPoint x: 1394, endPoint y: 371, distance: 109.6
click at [1394, 371] on input "Compare API models based on performance, scalability, and use cases. Performanc…" at bounding box center [1266, 375] width 427 height 20
click at [1123, 376] on input "Compare API models based on performance, scalability, and use cases. Performanc…" at bounding box center [1266, 375] width 427 height 20
click at [1118, 376] on input "Compare API models based on performance, scalability, and use cases. Performanc…" at bounding box center [1266, 375] width 427 height 20
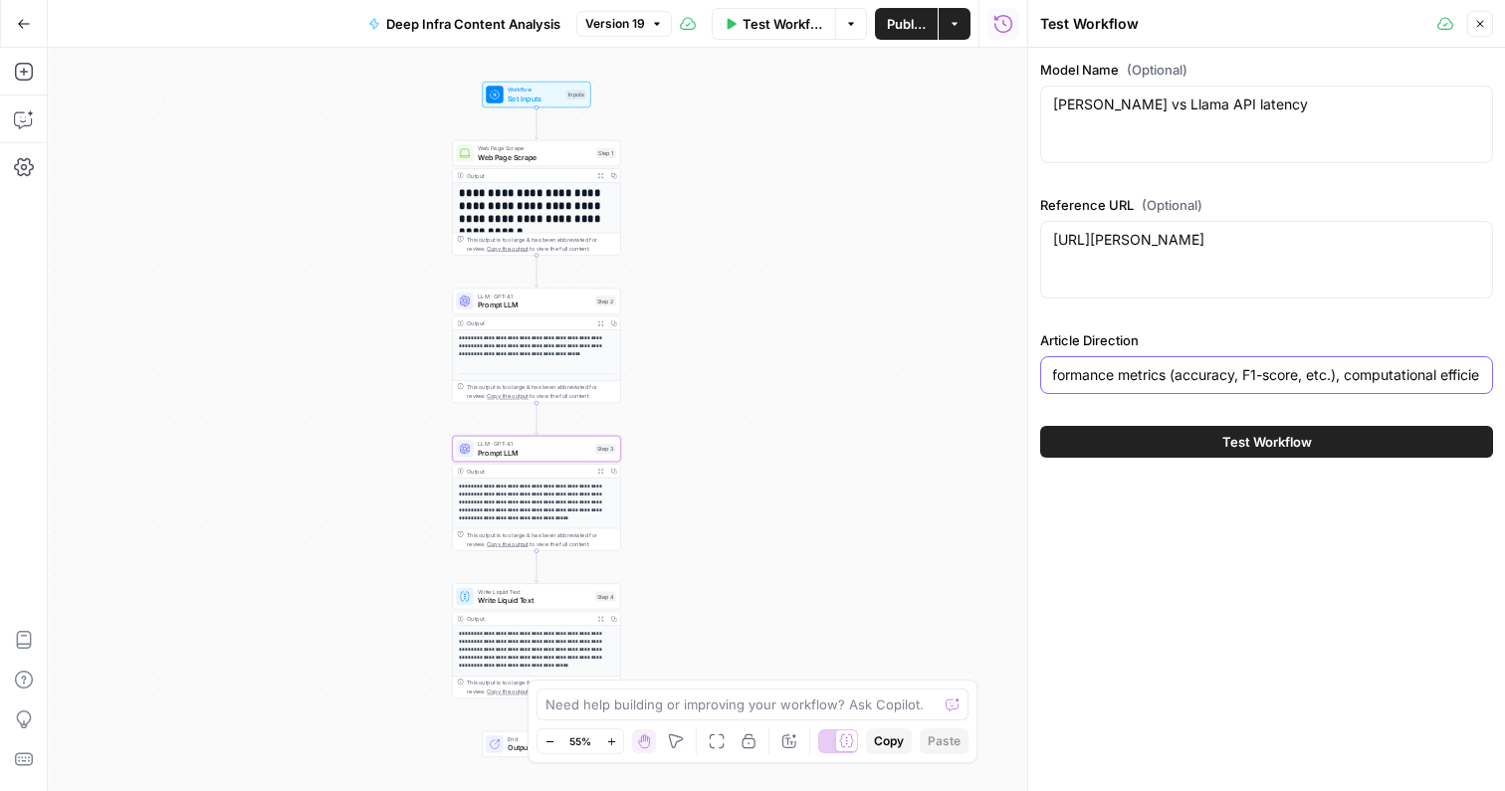
drag, startPoint x: 1291, startPoint y: 373, endPoint x: 1239, endPoint y: 382, distance: 52.5
click at [1239, 382] on input "Compare Claude vs Llama API models based on performance, scalability, and use c…" at bounding box center [1266, 375] width 427 height 20
drag, startPoint x: 1302, startPoint y: 372, endPoint x: 1504, endPoint y: 373, distance: 202.1
click at [1504, 373] on div "Model Name (Optional) Claude API vs Llama API latency Claude API vs Llama API l…" at bounding box center [1266, 259] width 477 height 422
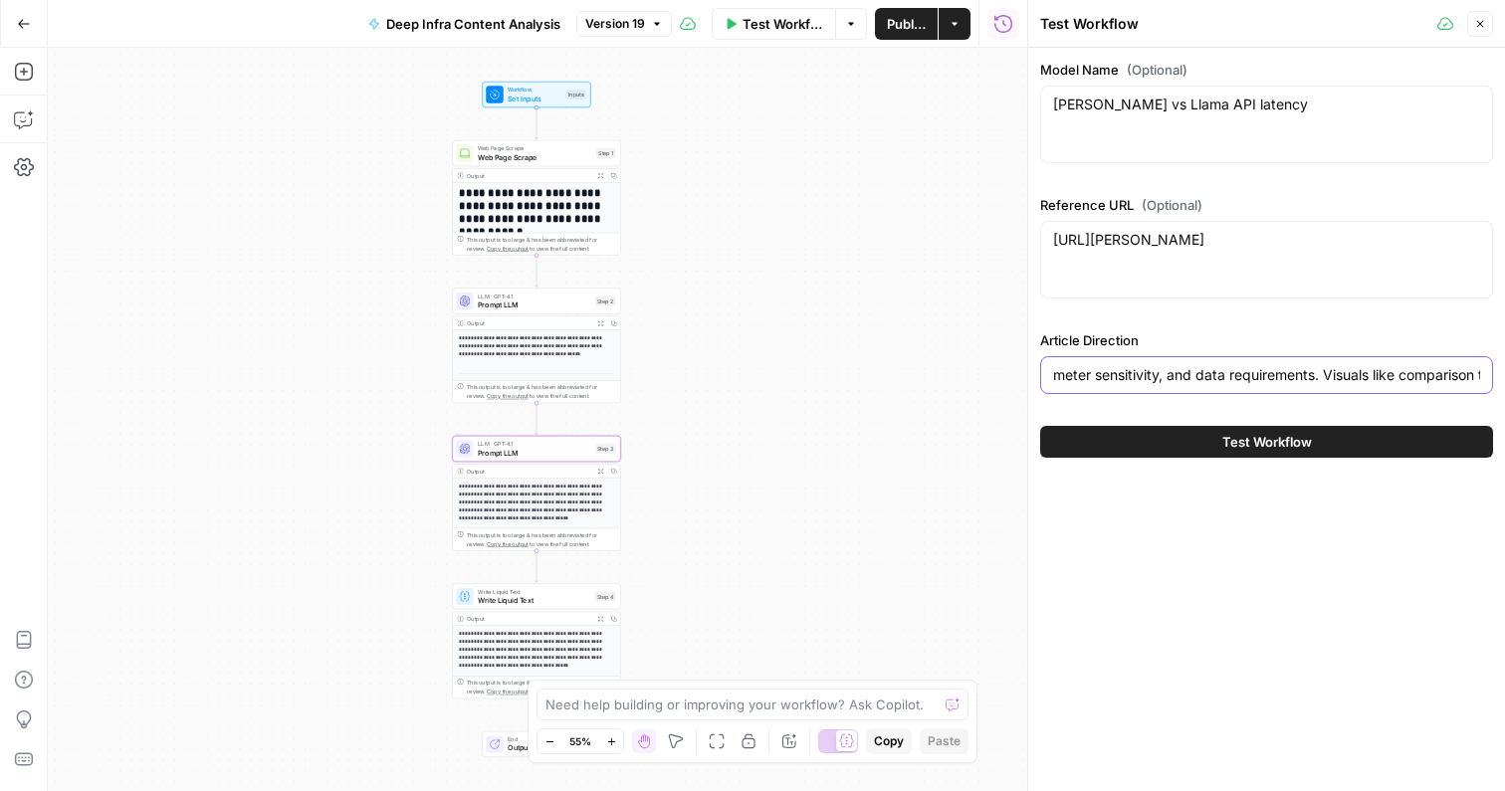
type input "Compare Claude vs Llama API models based on performance, scalability, and use c…"
click at [1491, 373] on div "Compare Claude vs Llama API models based on performance, scalability, and use c…" at bounding box center [1266, 375] width 453 height 38
click at [1288, 439] on span "Test Workflow" at bounding box center [1267, 442] width 90 height 20
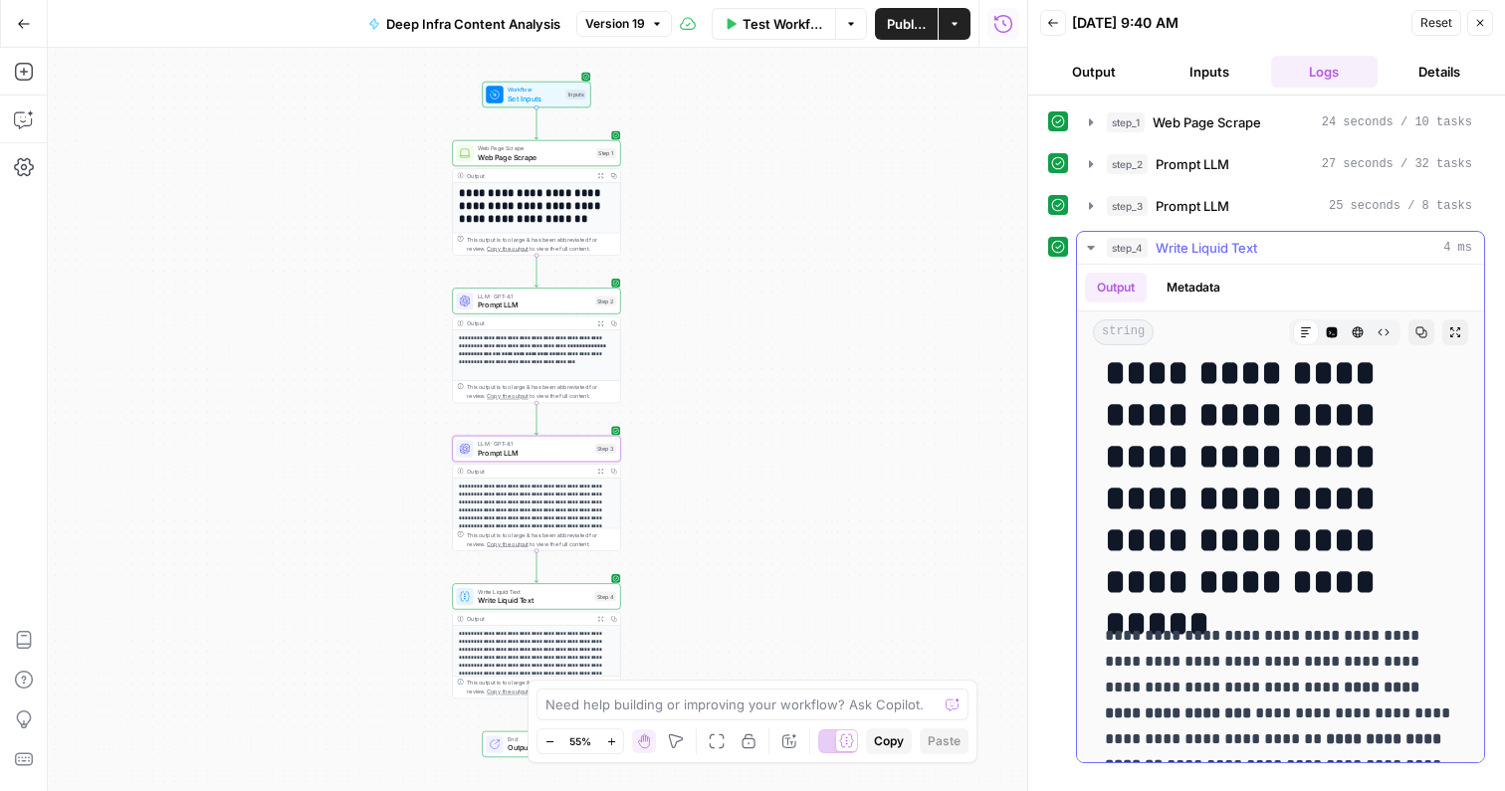
scroll to position [347, 0]
click at [1418, 330] on icon "button" at bounding box center [1421, 332] width 12 height 12
